Goal: Information Seeking & Learning: Learn about a topic

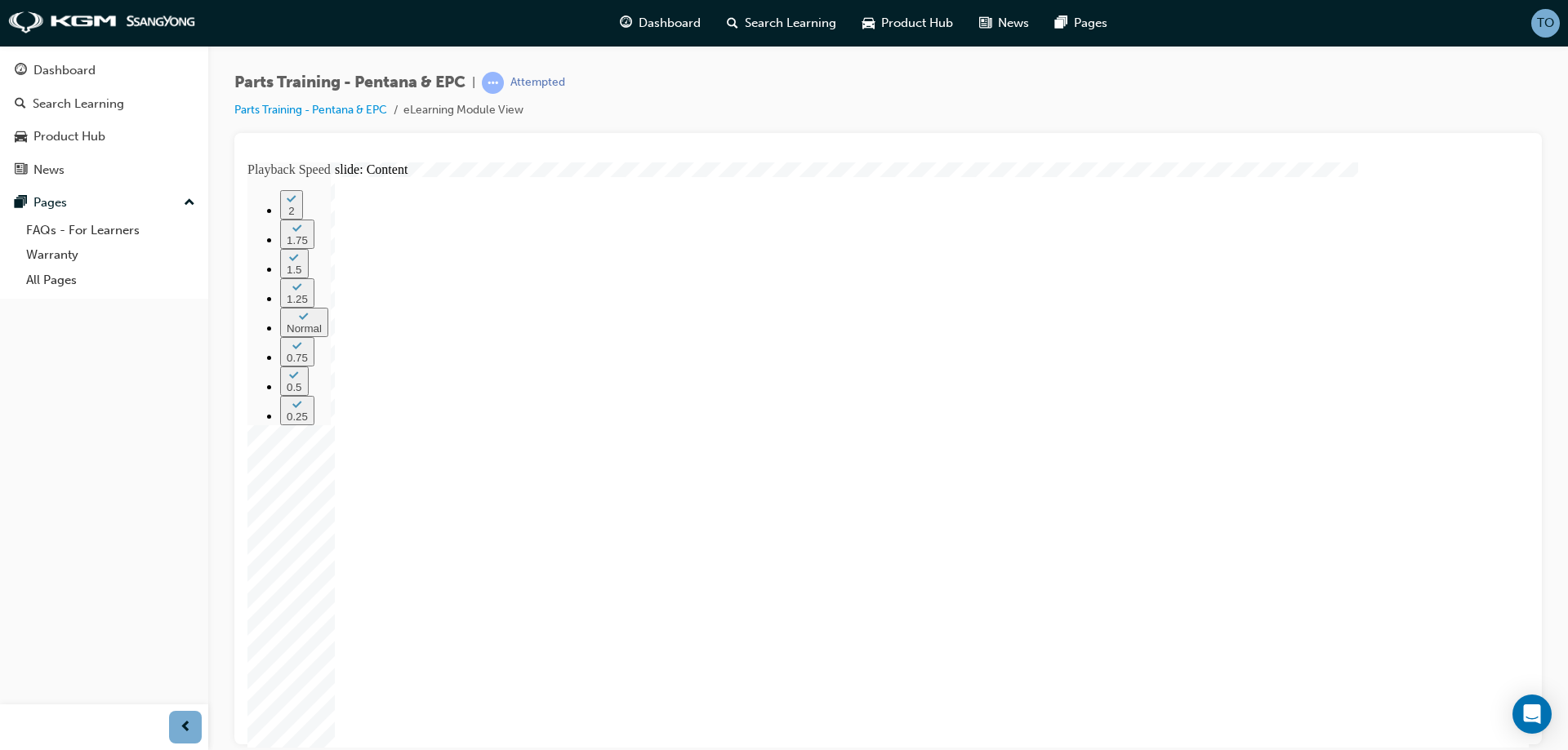
radio input "true"
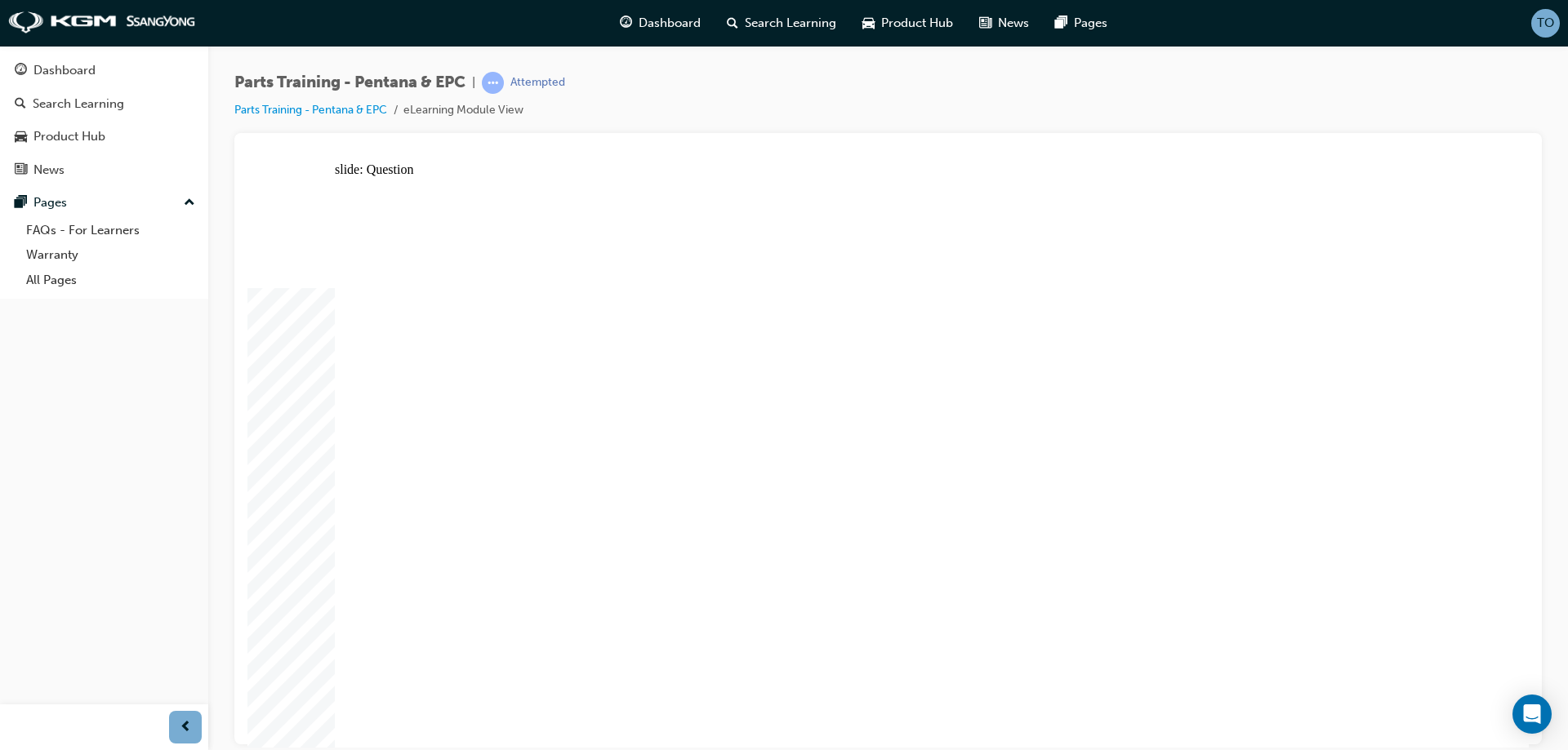
radio input "true"
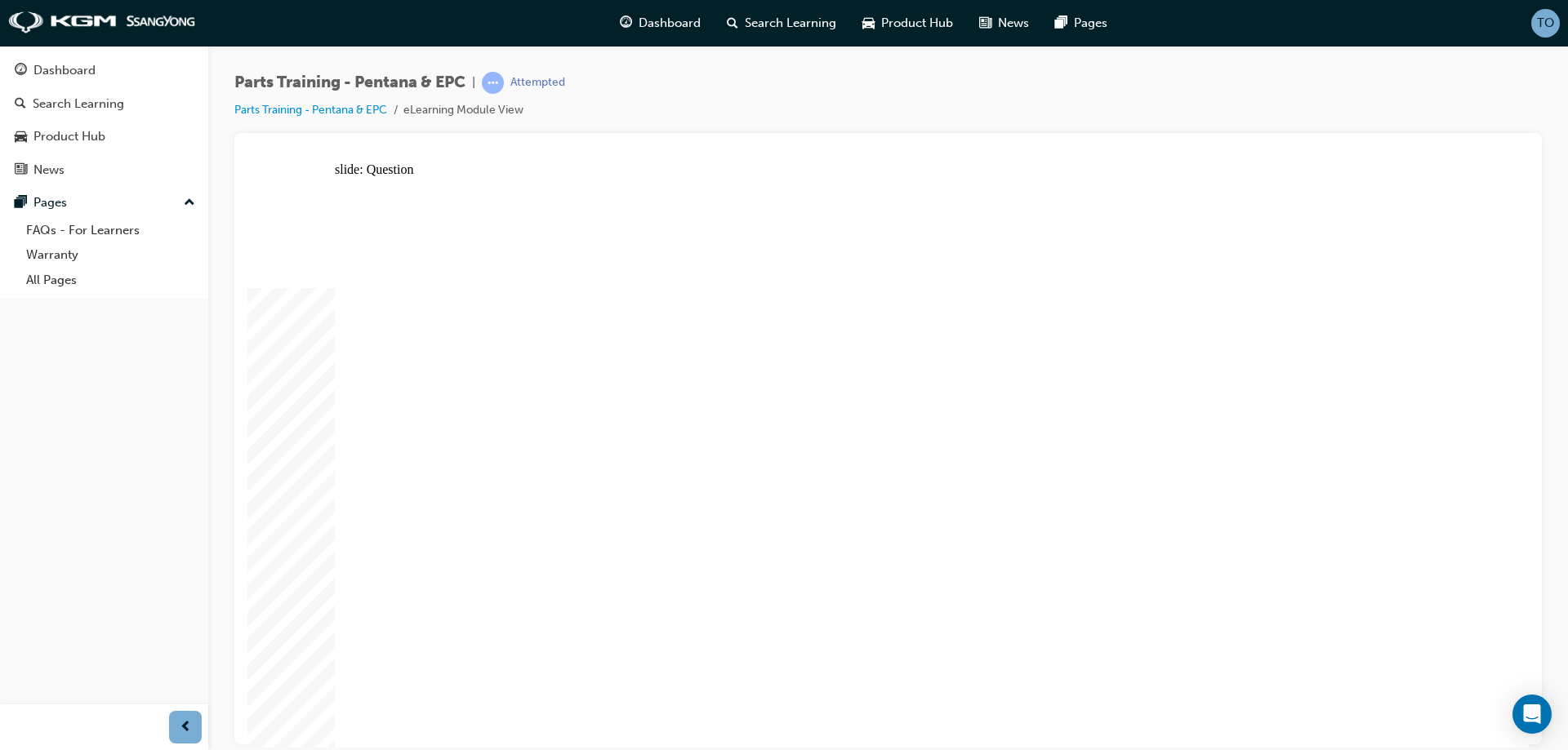
radio input "true"
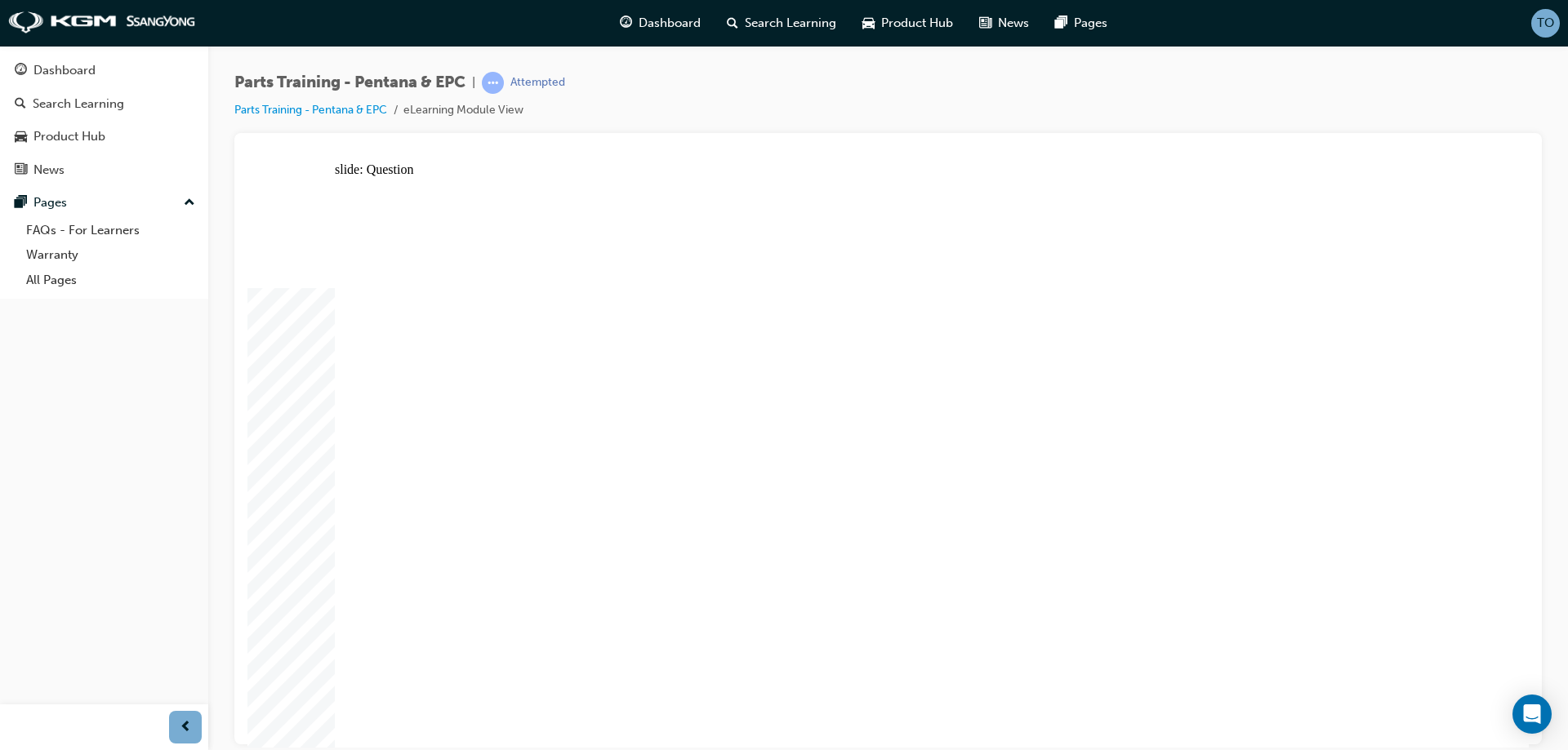
radio input "true"
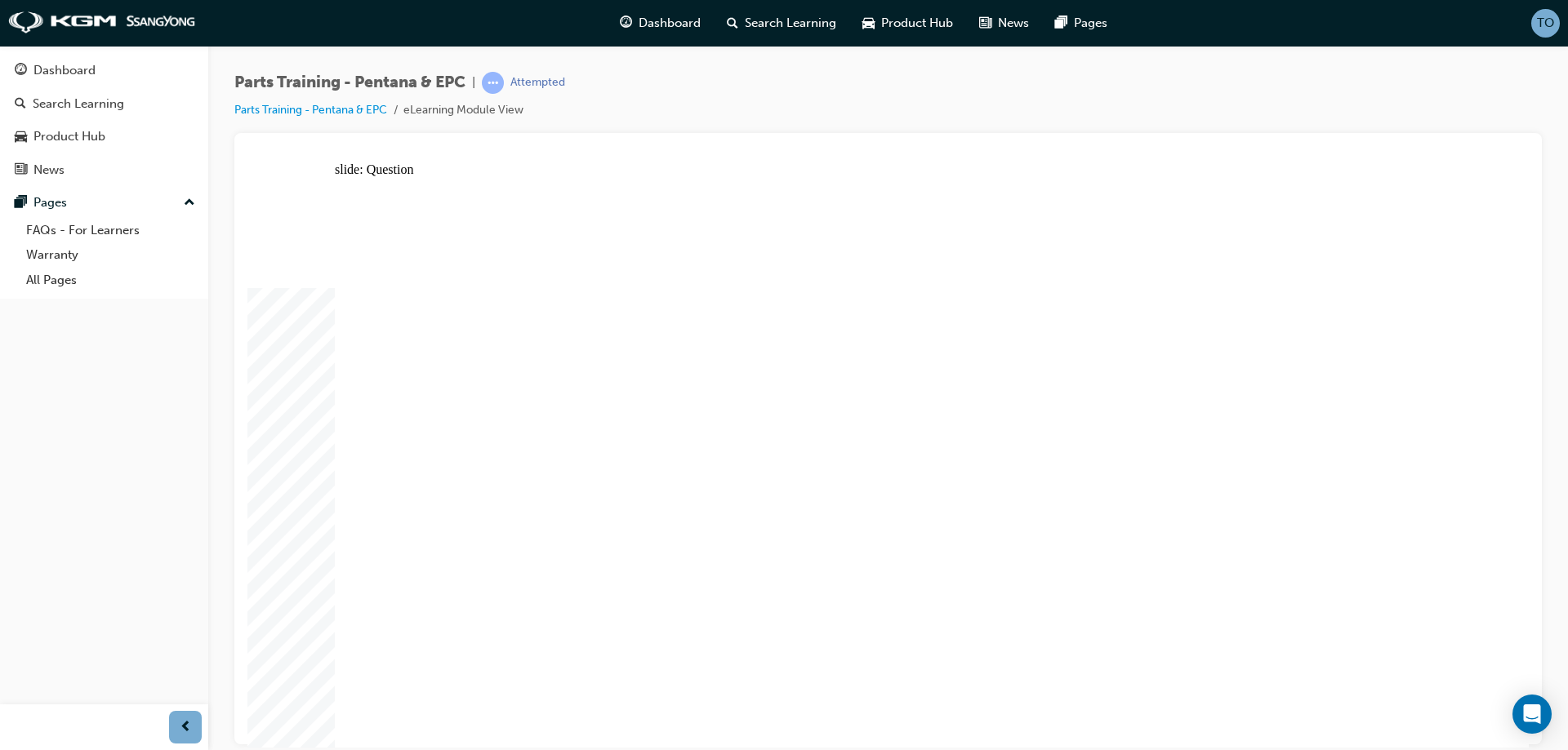
radio input "true"
